Goal: Task Accomplishment & Management: Manage account settings

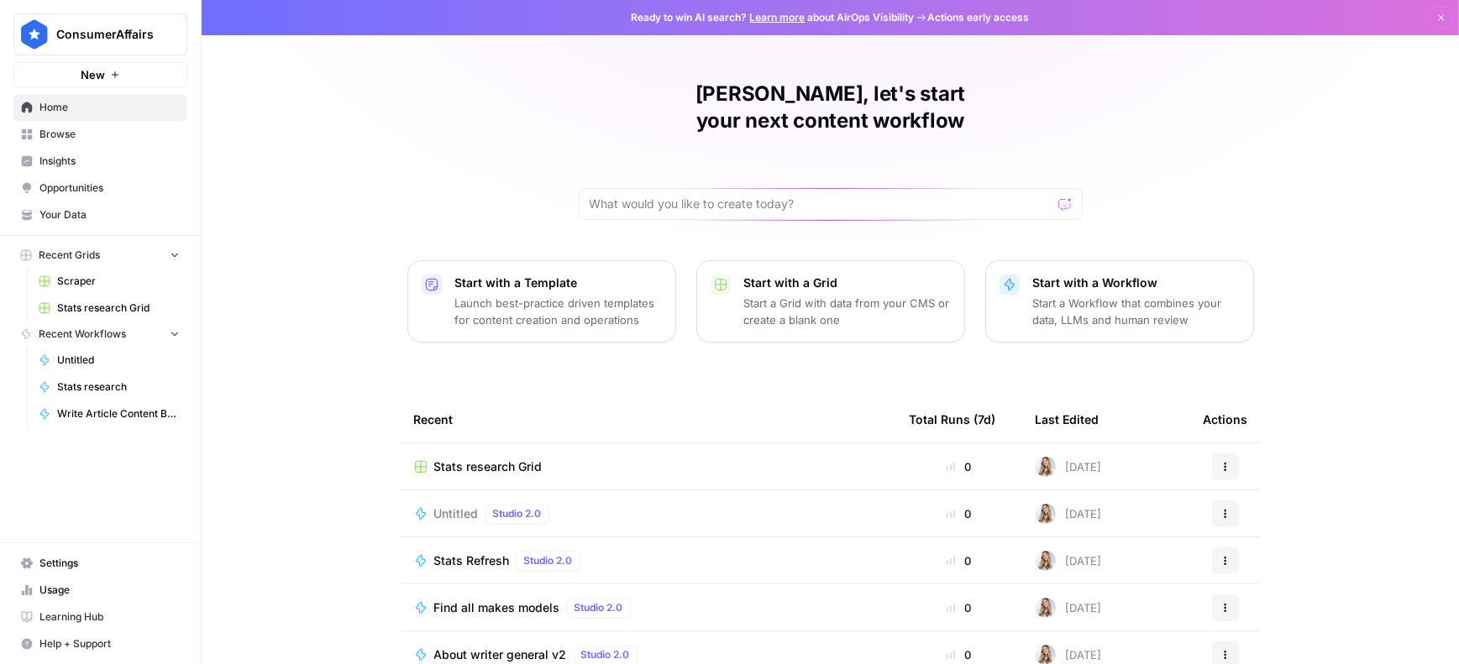
click at [60, 570] on span "Settings" at bounding box center [109, 563] width 140 height 15
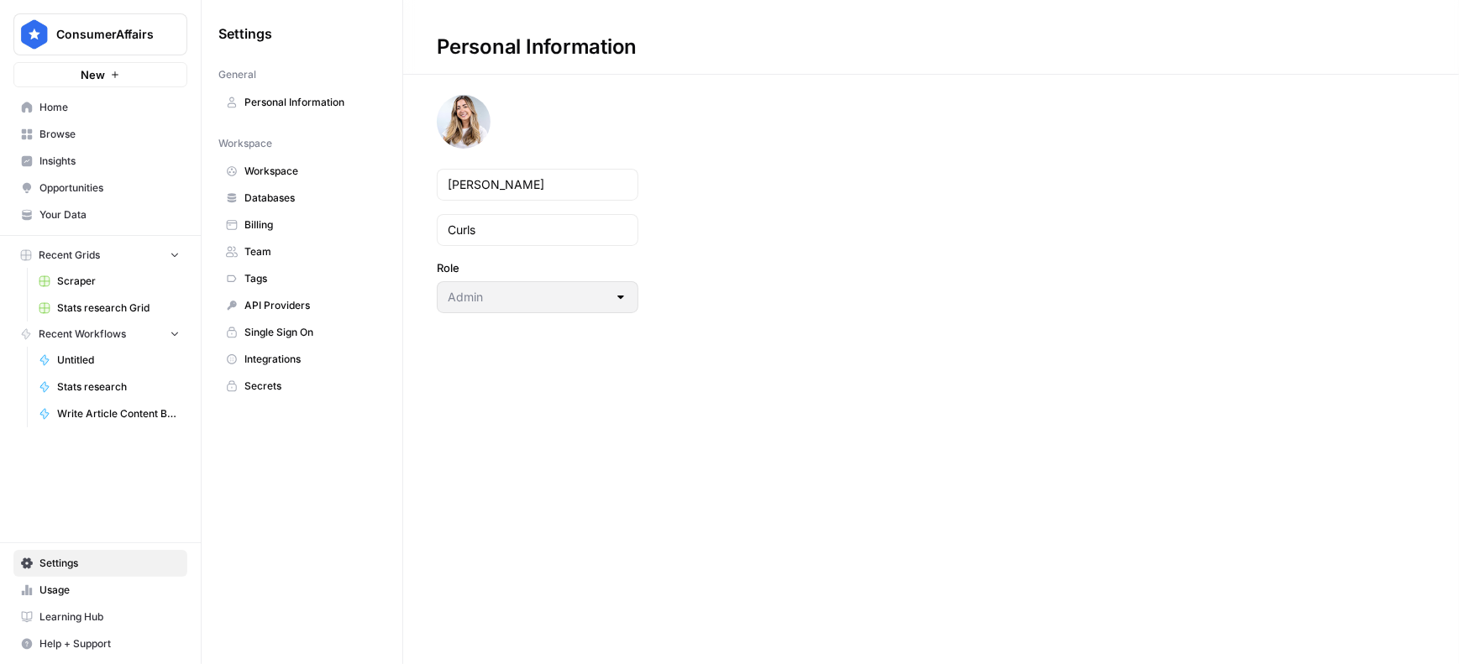
click at [284, 252] on span "Team" at bounding box center [311, 251] width 134 height 15
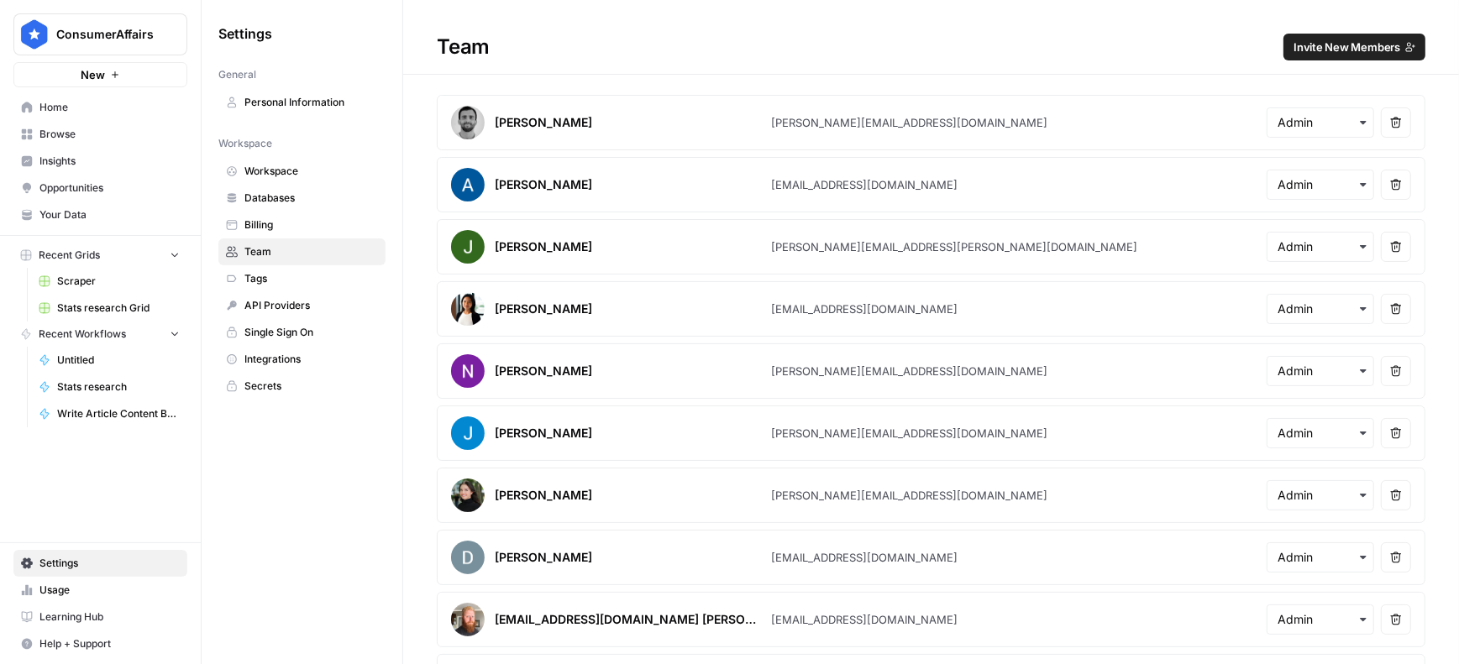
click at [1361, 46] on span "Invite New Members" at bounding box center [1346, 47] width 107 height 17
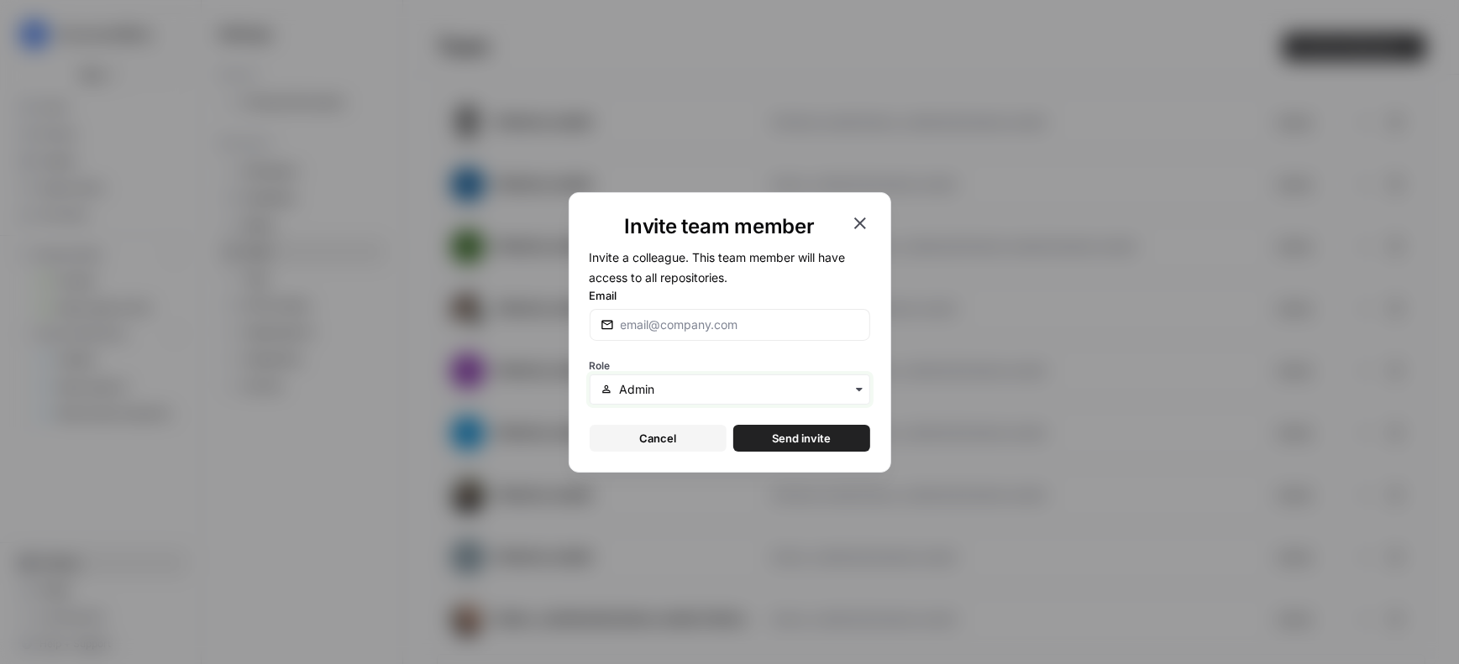
click at [783, 388] on input "text" at bounding box center [738, 389] width 239 height 17
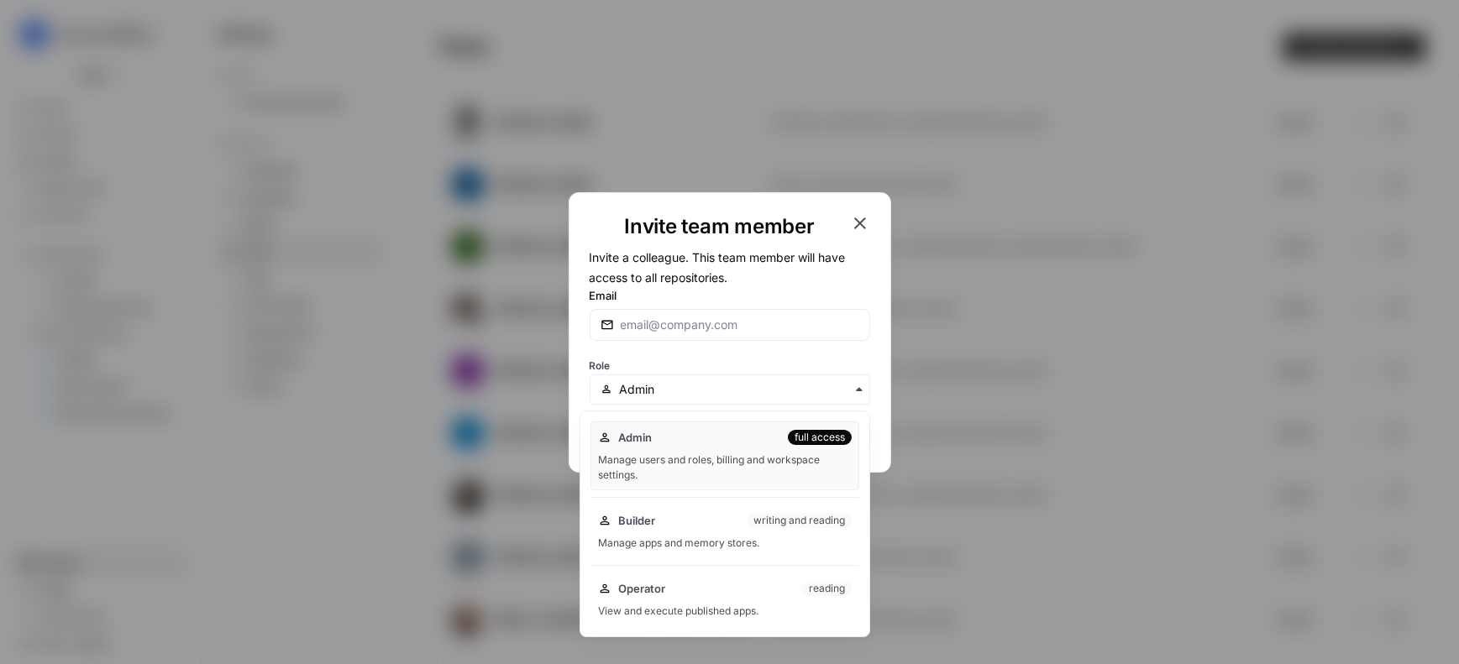
click at [863, 228] on icon "button" at bounding box center [860, 223] width 20 height 20
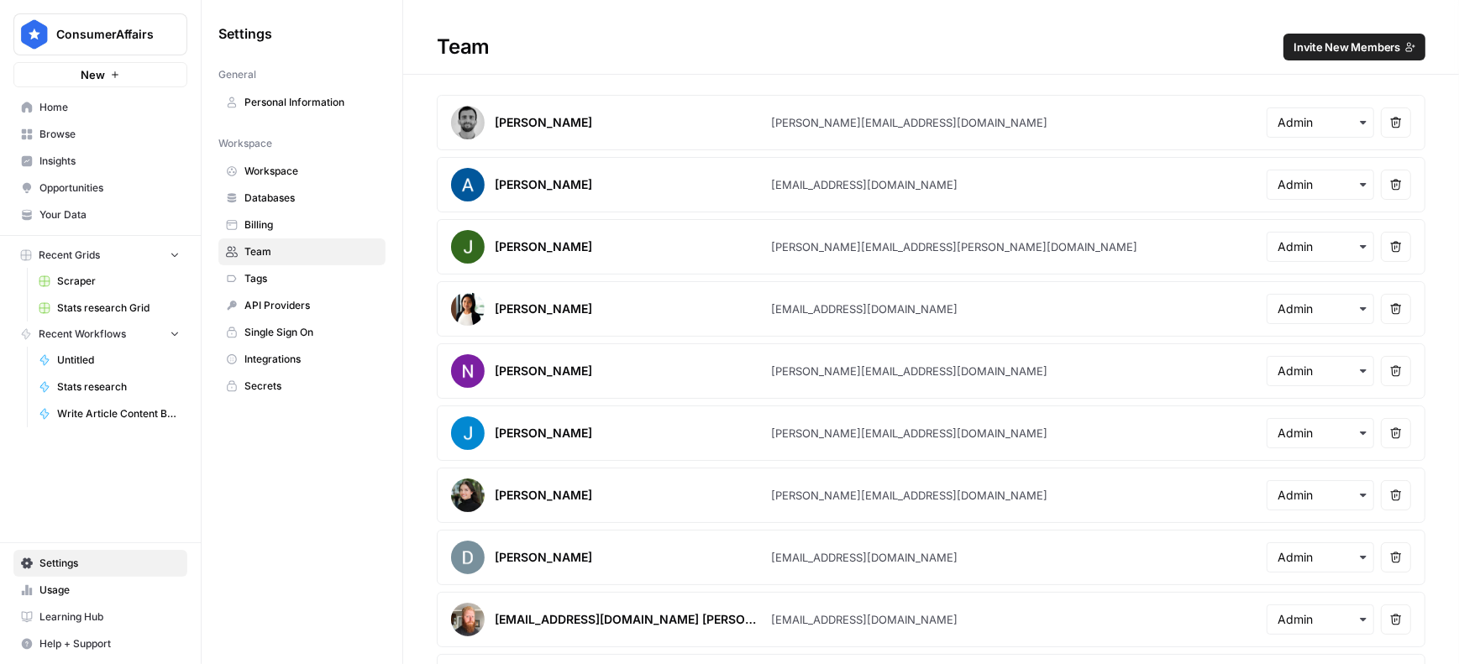
click at [258, 177] on span "Workspace" at bounding box center [311, 171] width 134 height 15
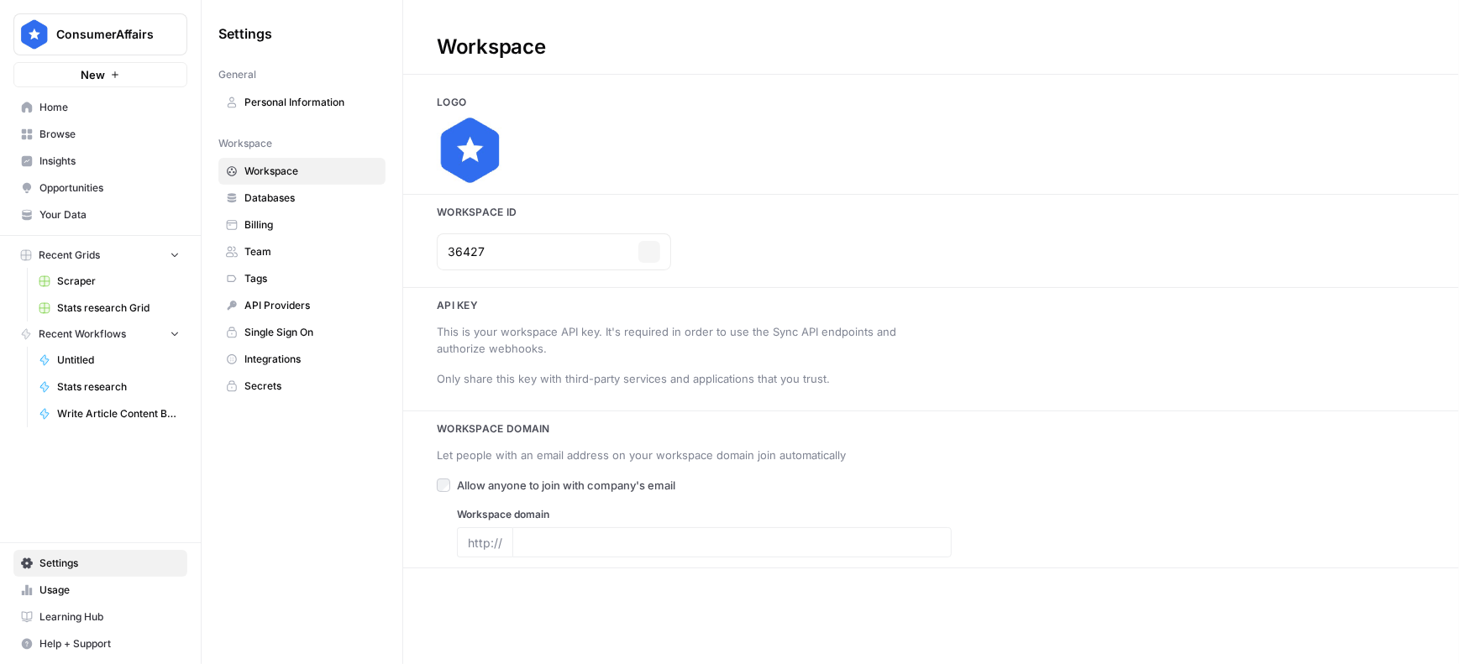
type input "[DOMAIN_NAME]"
